Goal: Information Seeking & Learning: Learn about a topic

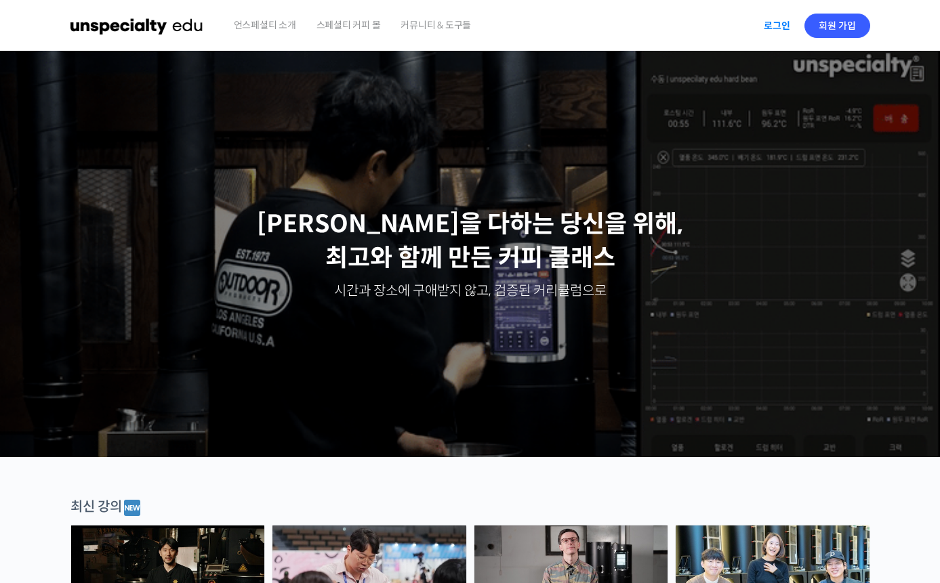
click at [777, 26] on link "로그인" at bounding box center [777, 25] width 43 height 31
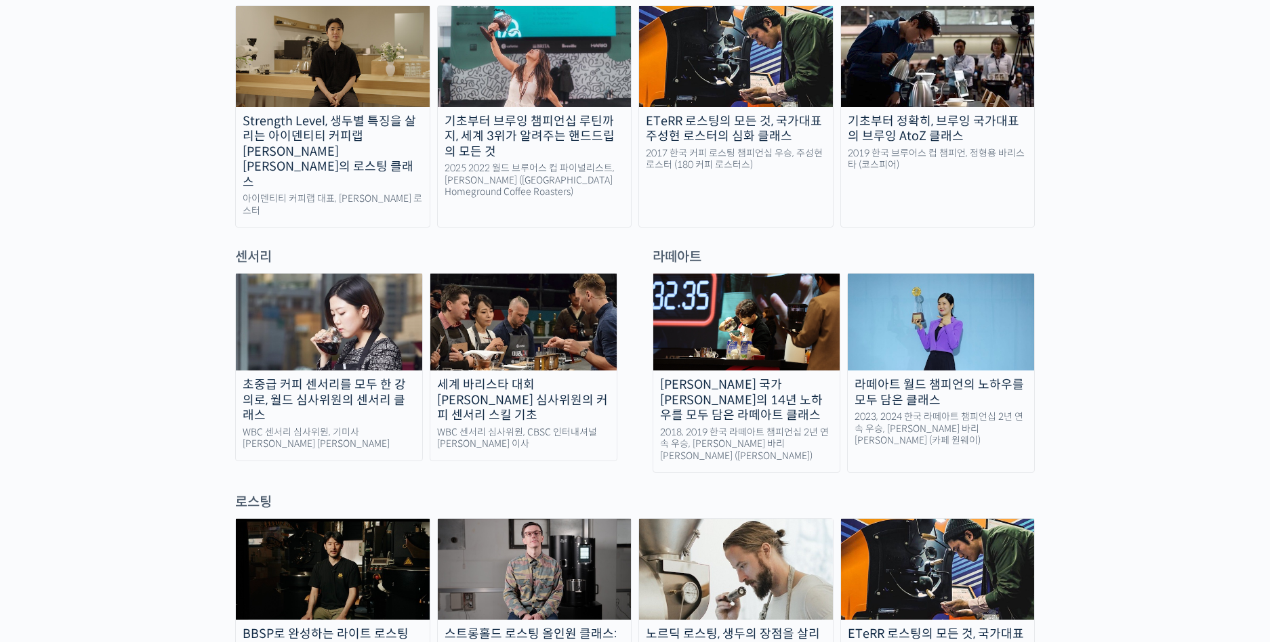
scroll to position [771, 0]
click at [369, 293] on img at bounding box center [329, 321] width 186 height 97
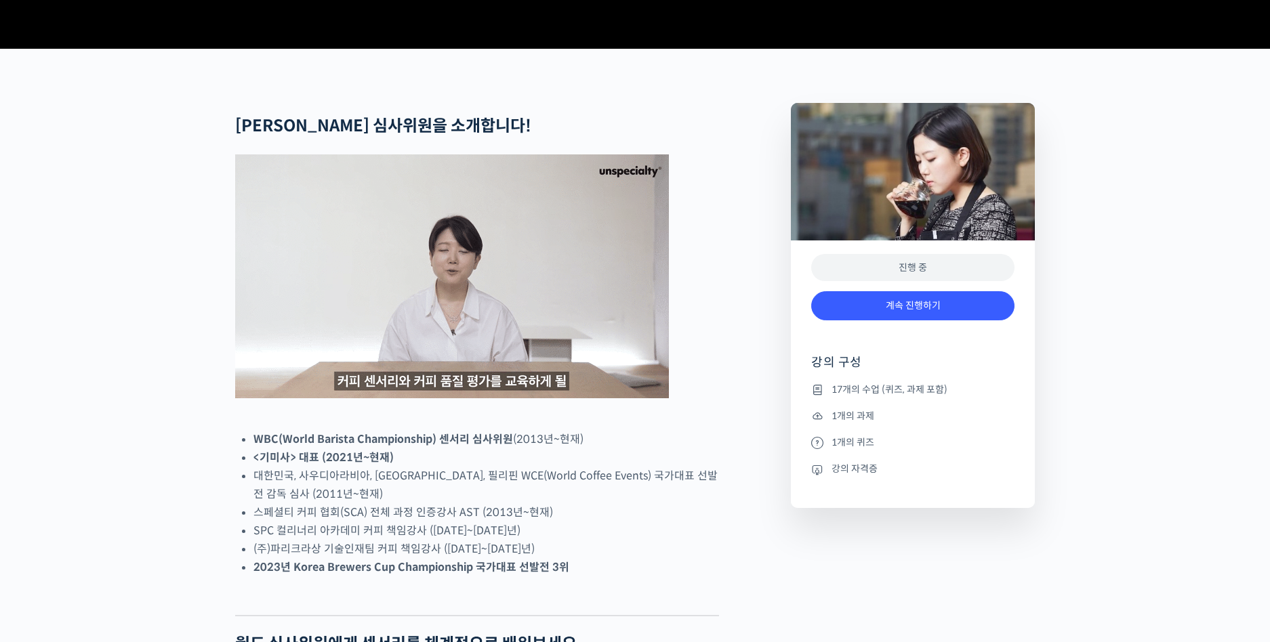
scroll to position [482, 0]
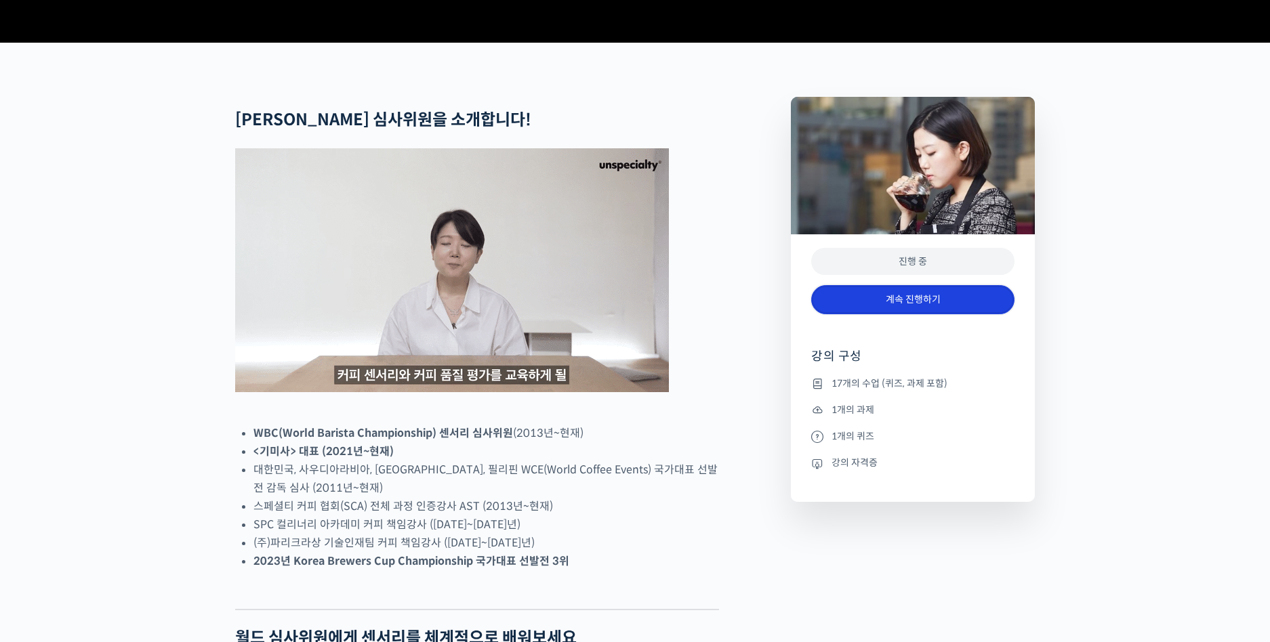
click at [926, 314] on link "계속 진행하기" at bounding box center [912, 299] width 203 height 29
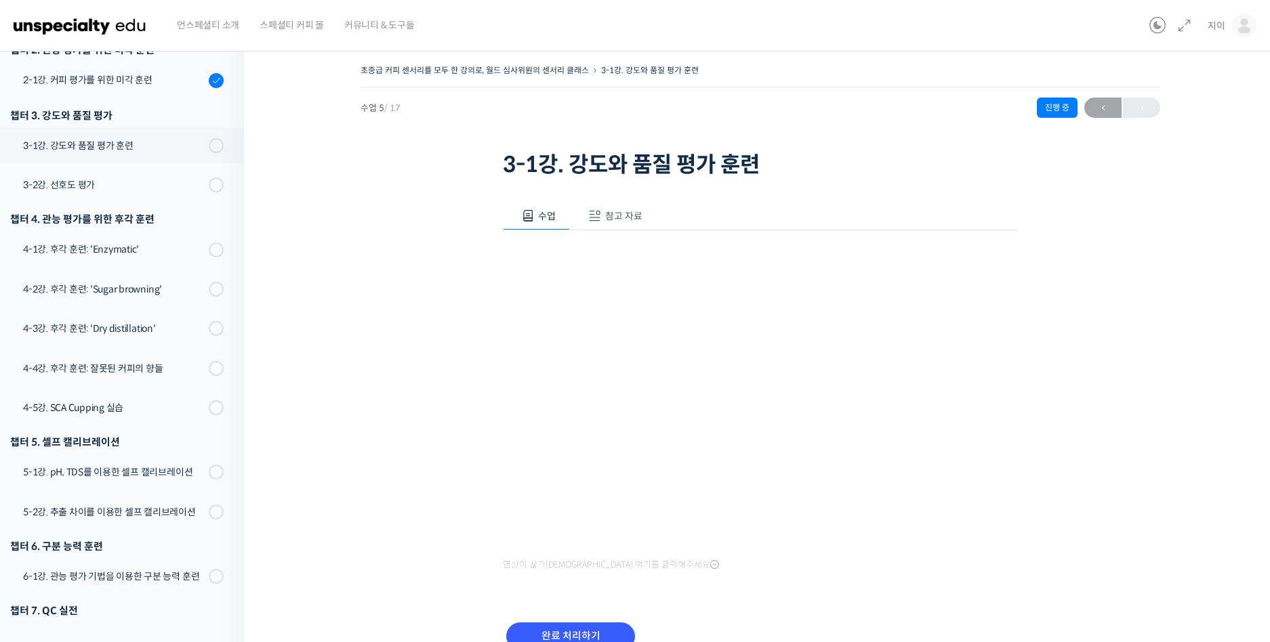
scroll to position [386, 0]
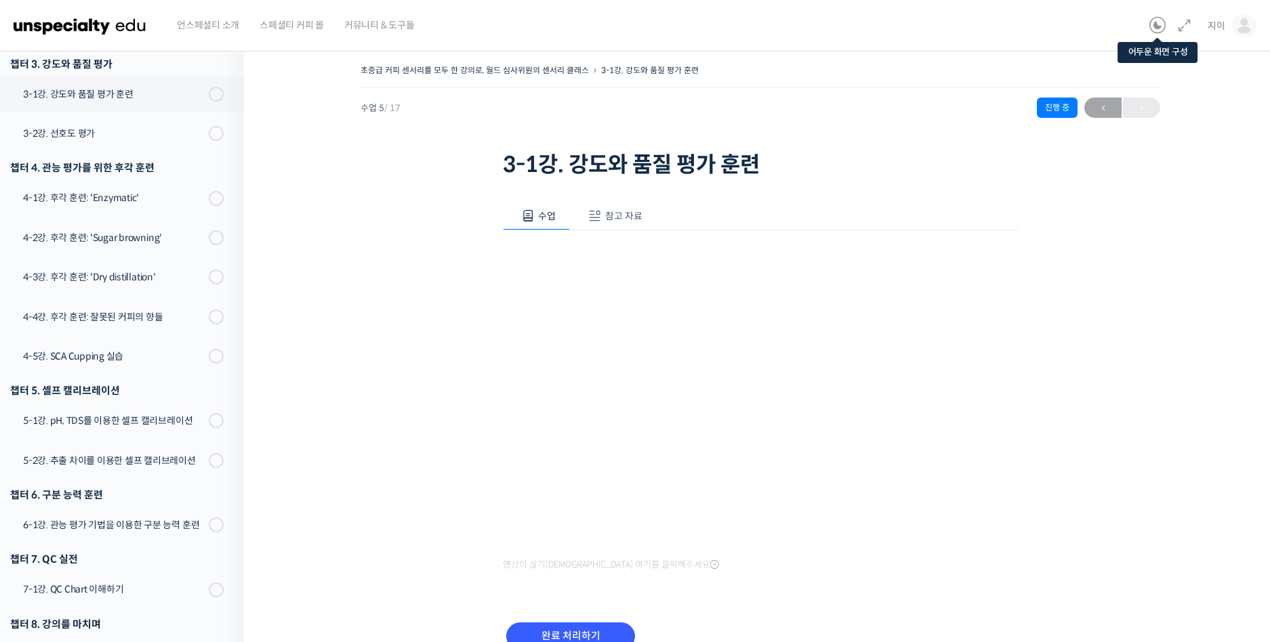
click at [1154, 24] on icon at bounding box center [1157, 26] width 16 height 16
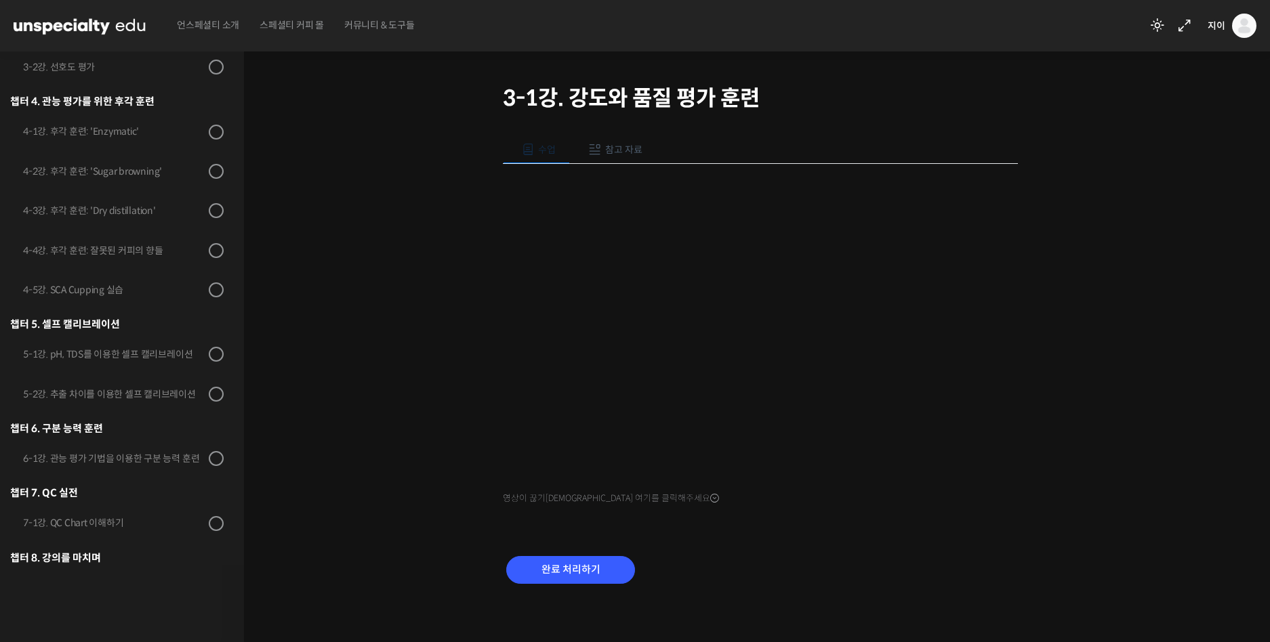
scroll to position [71, 0]
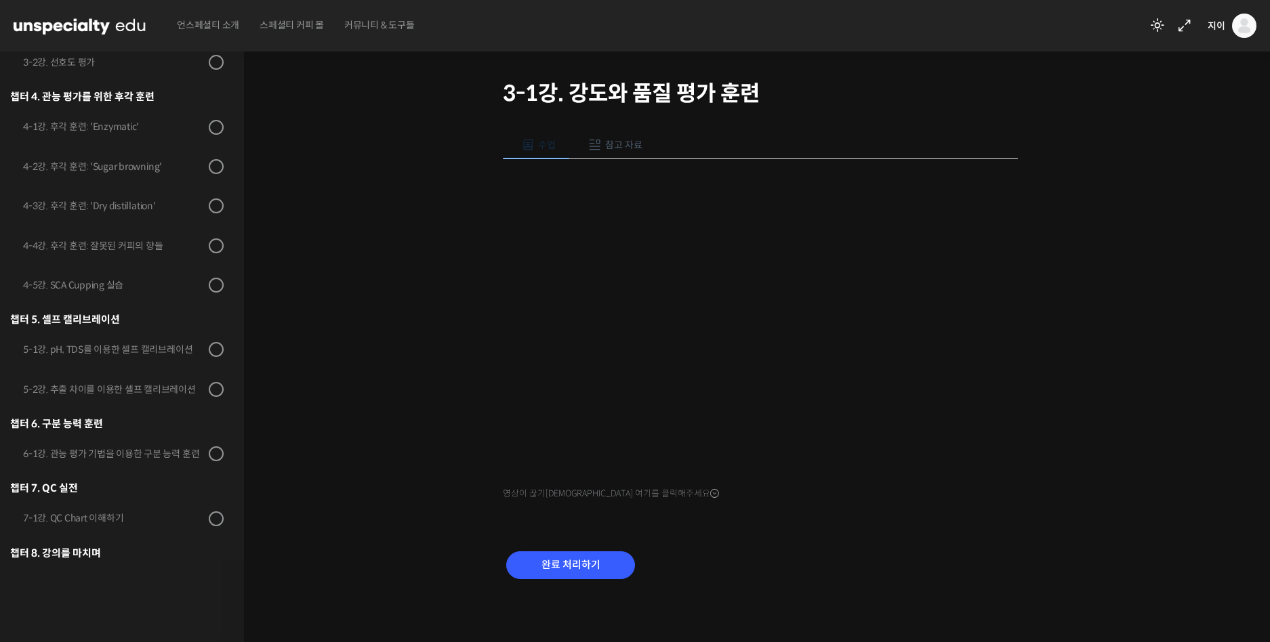
click at [1142, 373] on div "초중급 커피 센서리를 모두 한 강의로, 월드 심사위원의 센서리 클래스 3-1강. 강도와 품질 평가 훈련 진행 중 수업 5 / 17 진행 중 ←…" at bounding box center [760, 302] width 897 height 625
click at [1180, 24] on icon at bounding box center [1184, 26] width 16 height 16
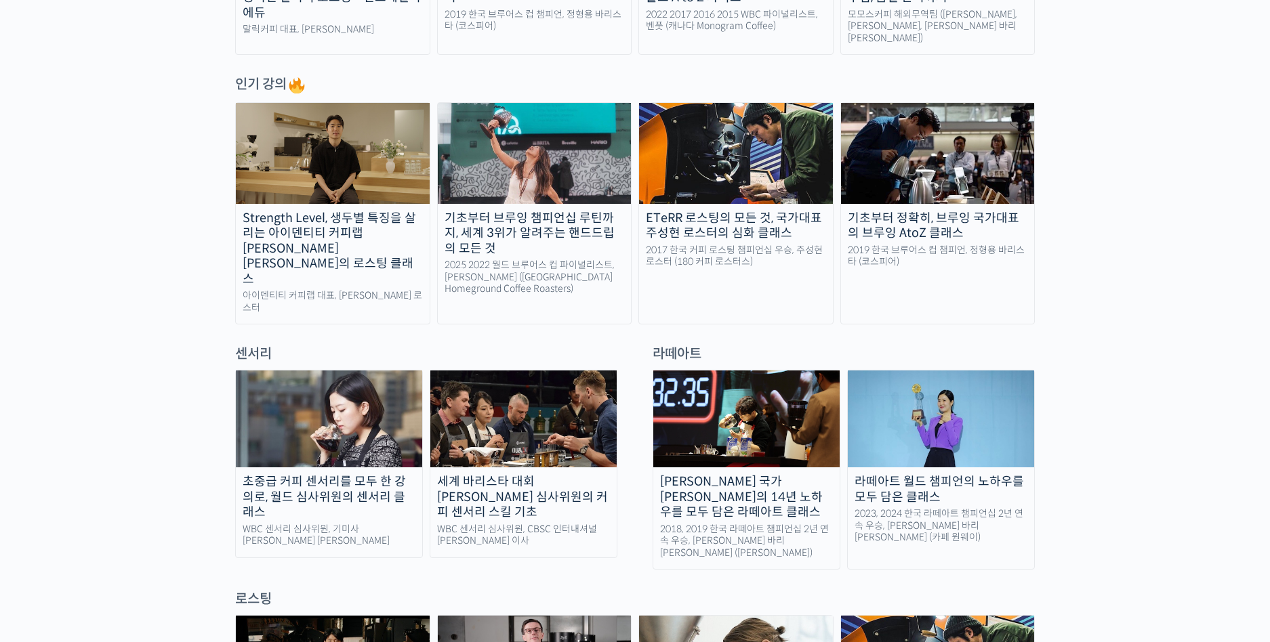
scroll to position [674, 0]
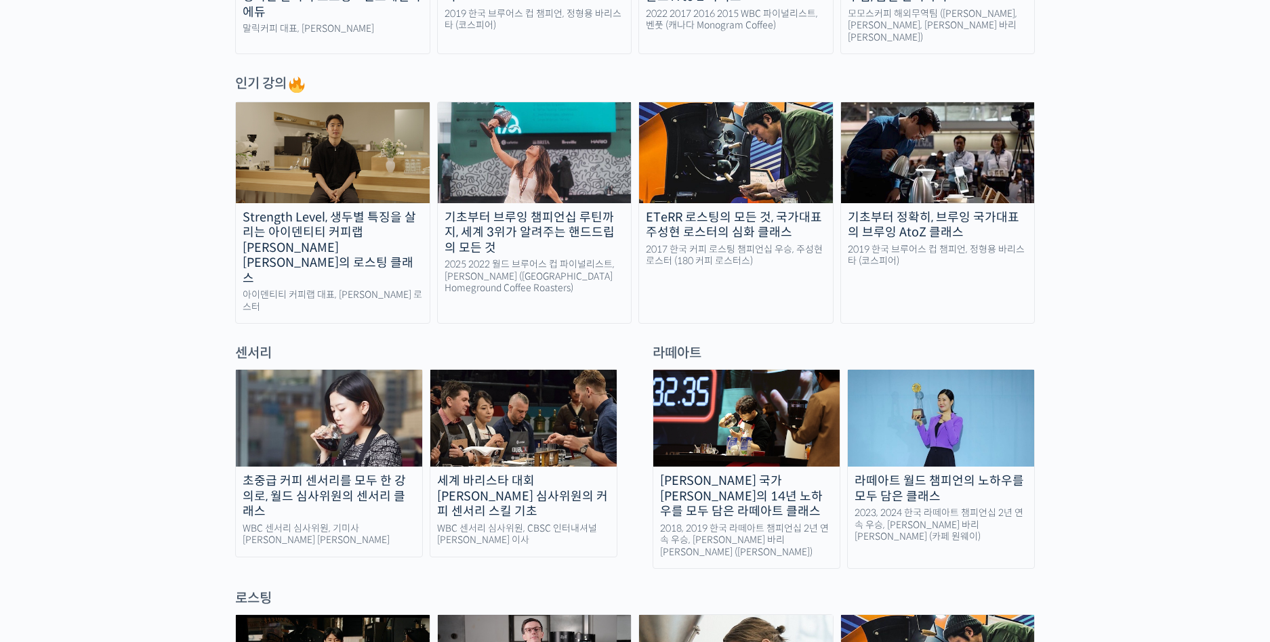
click at [373, 373] on img at bounding box center [329, 418] width 186 height 97
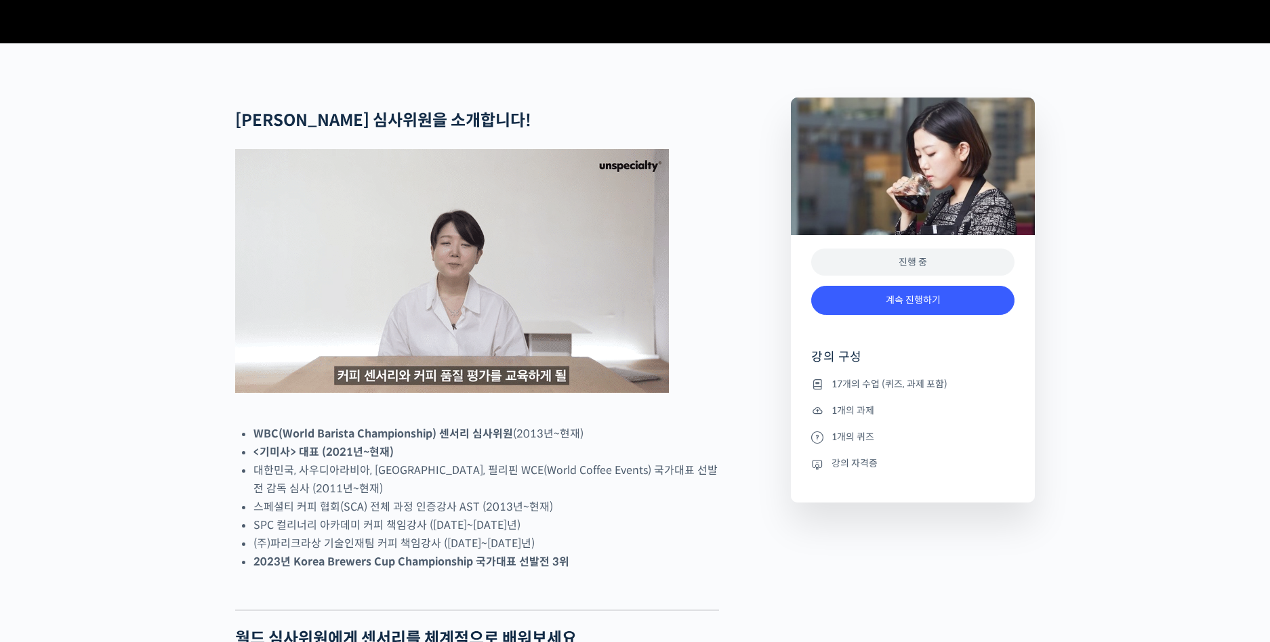
scroll to position [482, 0]
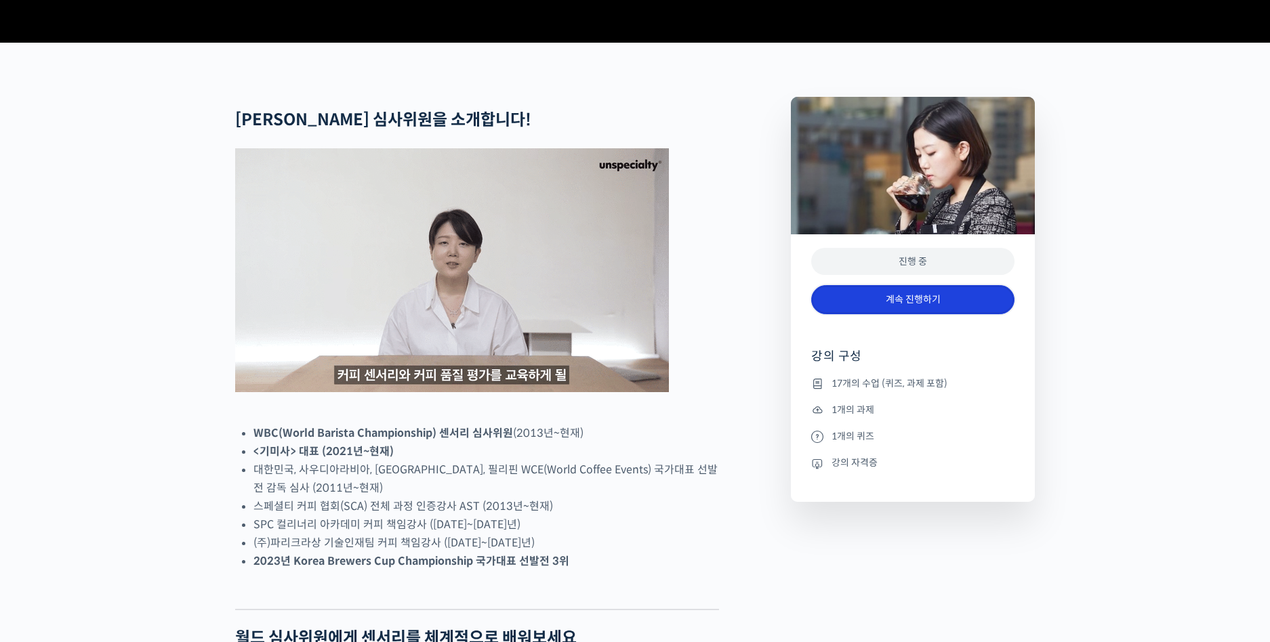
click at [911, 314] on link "계속 진행하기" at bounding box center [912, 299] width 203 height 29
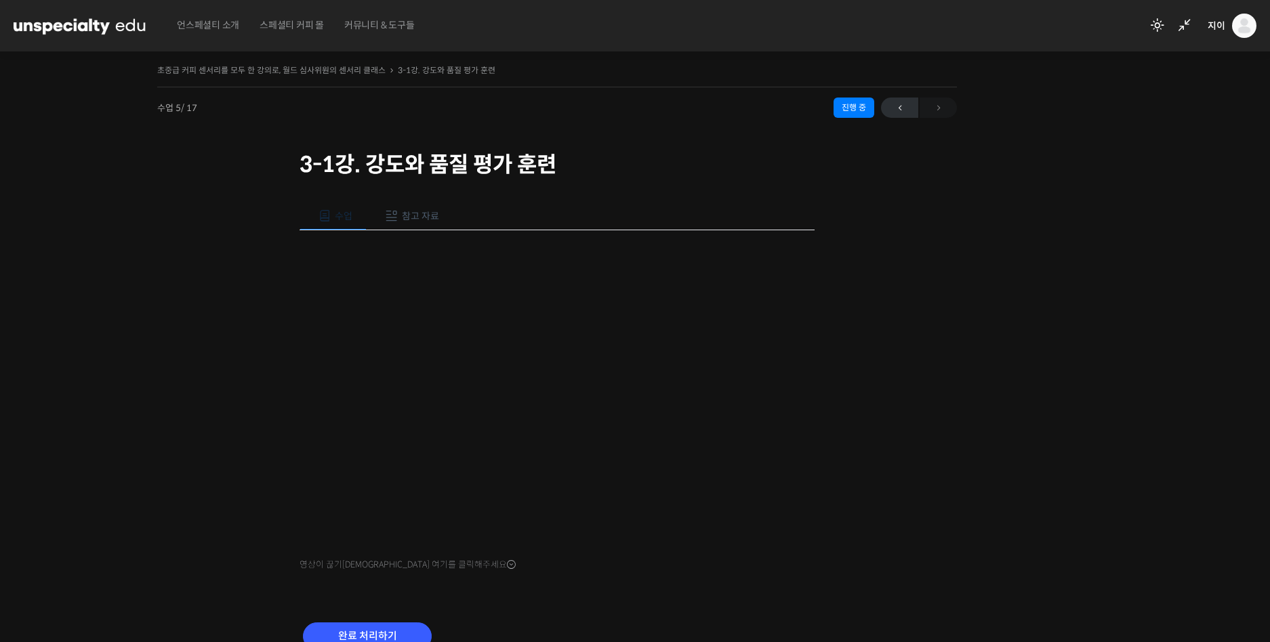
scroll to position [386, 0]
click at [900, 107] on span "←" at bounding box center [899, 108] width 37 height 18
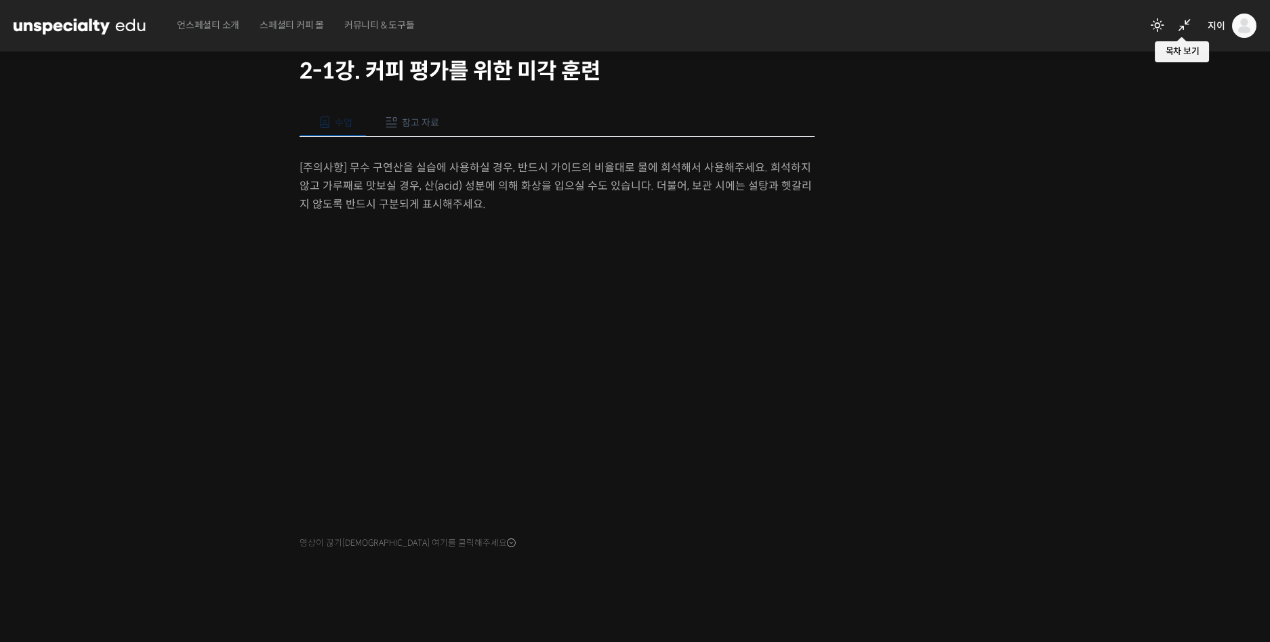
scroll to position [4, 0]
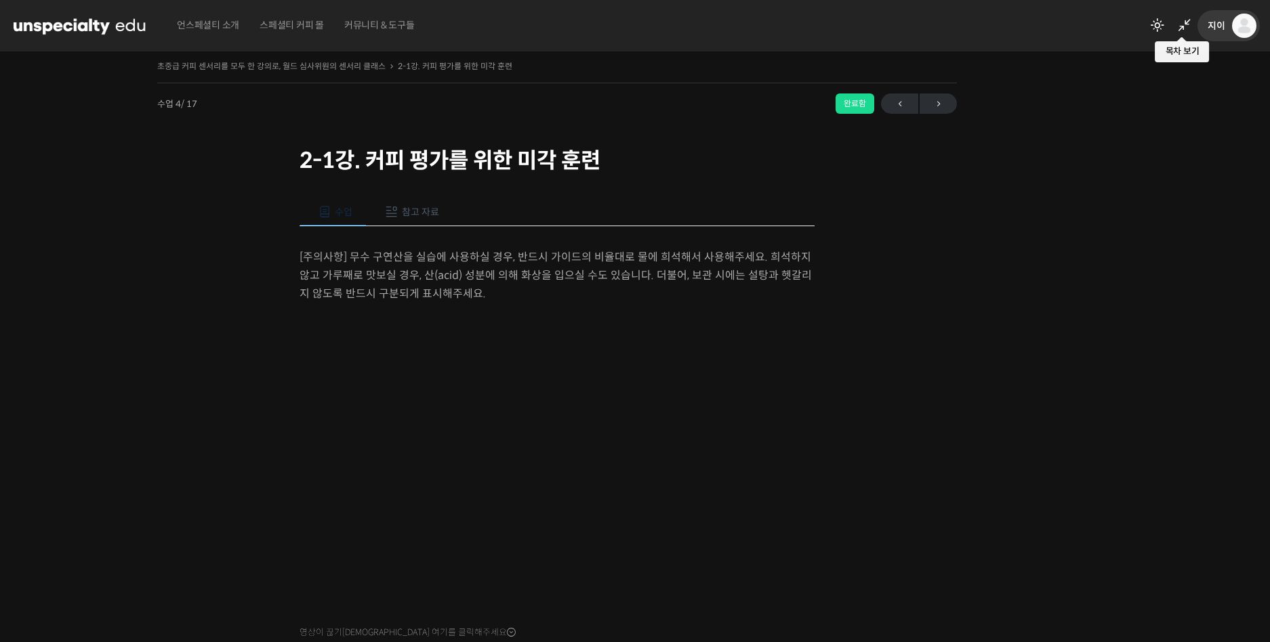
click at [1236, 25] on img at bounding box center [1244, 26] width 24 height 24
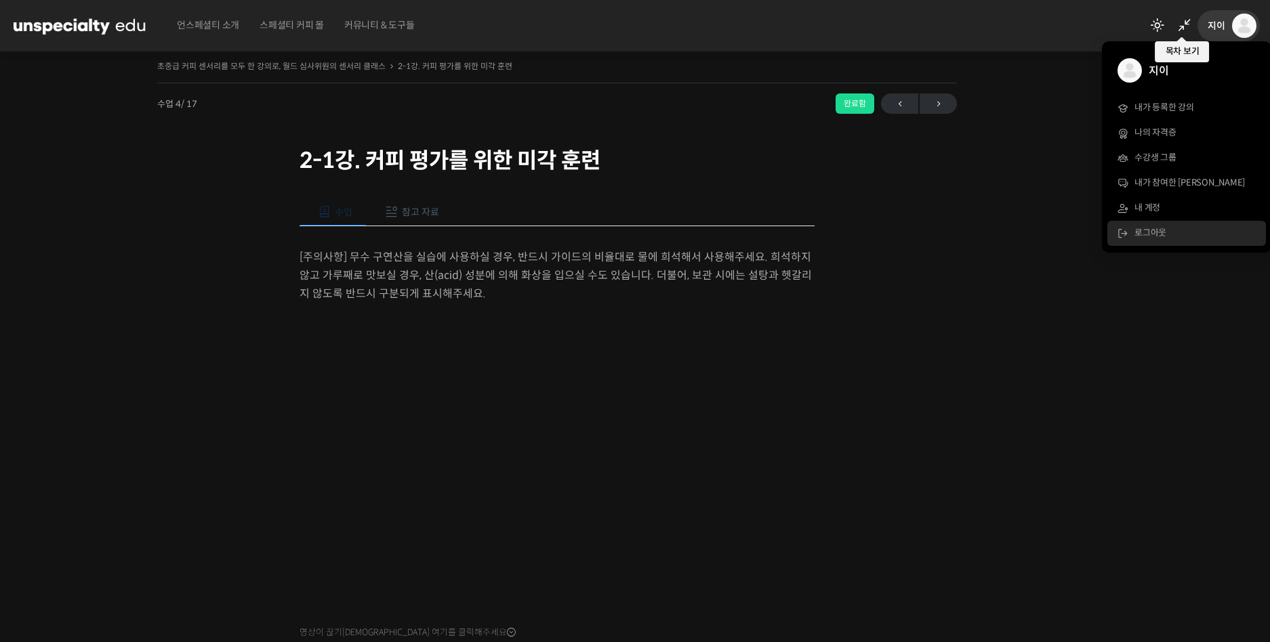
click at [1154, 231] on span "로그아웃" at bounding box center [1150, 233] width 32 height 12
